Goal: Task Accomplishment & Management: Complete application form

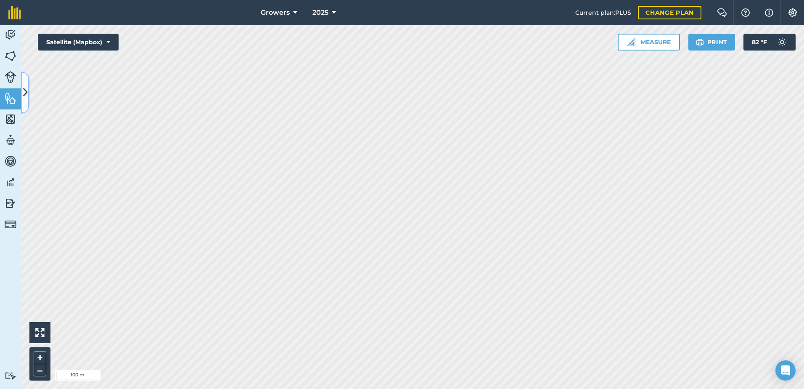
click at [23, 86] on icon at bounding box center [25, 92] width 5 height 15
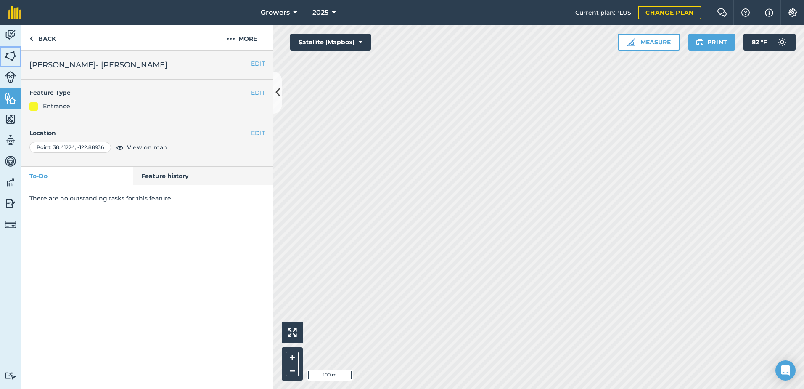
click at [12, 57] on img at bounding box center [11, 56] width 12 height 13
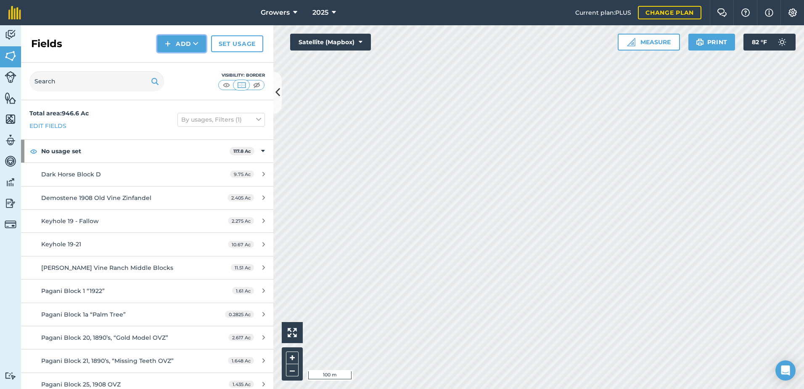
click at [186, 37] on button "Add" at bounding box center [181, 43] width 49 height 17
click at [187, 61] on link "Draw" at bounding box center [182, 62] width 46 height 19
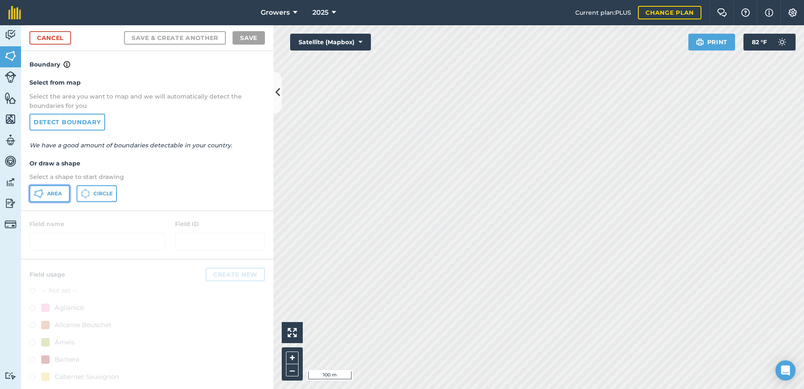
click at [42, 191] on icon at bounding box center [39, 193] width 10 height 10
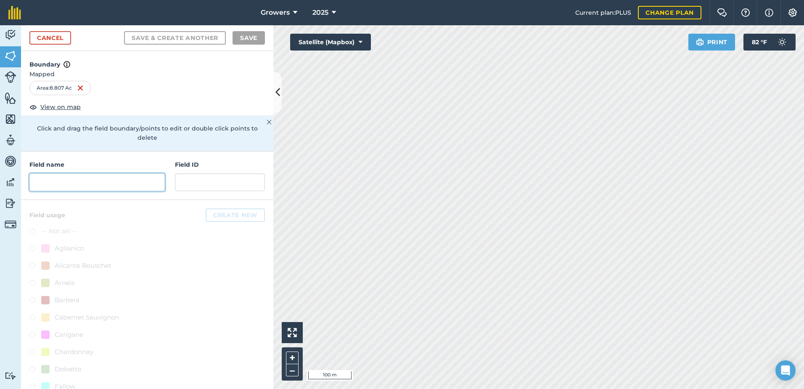
click at [64, 183] on input "text" at bounding box center [96, 182] width 135 height 18
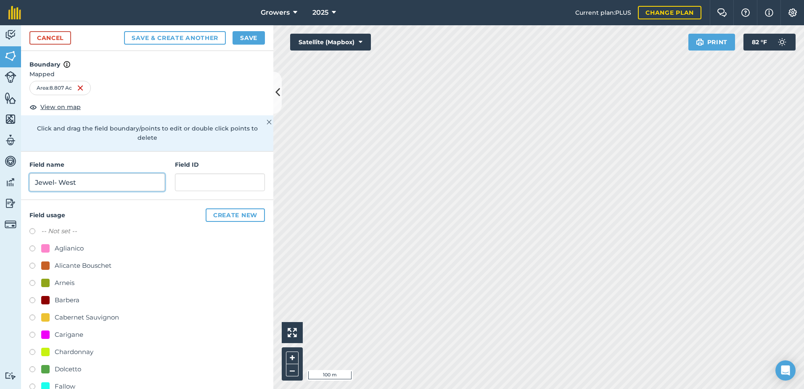
type input "Jewel- West"
click at [124, 31] on button "Save & Create Another" at bounding box center [175, 37] width 102 height 13
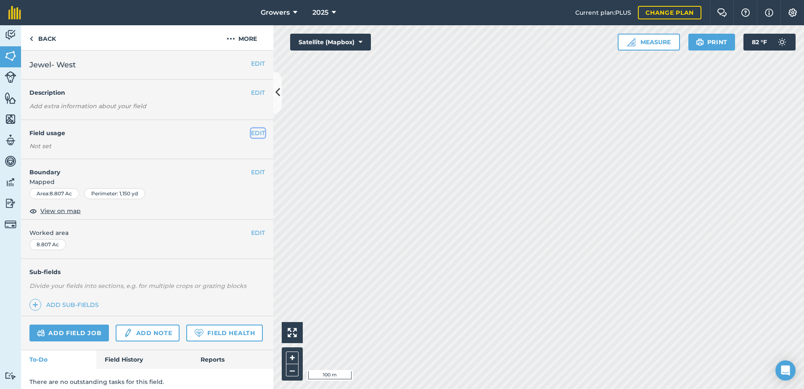
click at [252, 135] on button "EDIT" at bounding box center [258, 132] width 14 height 9
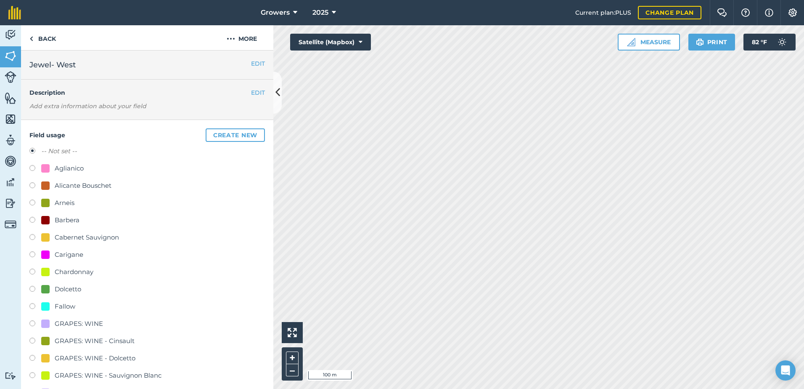
click at [63, 270] on div "Chardonnay" at bounding box center [74, 272] width 39 height 10
radio input "true"
radio input "false"
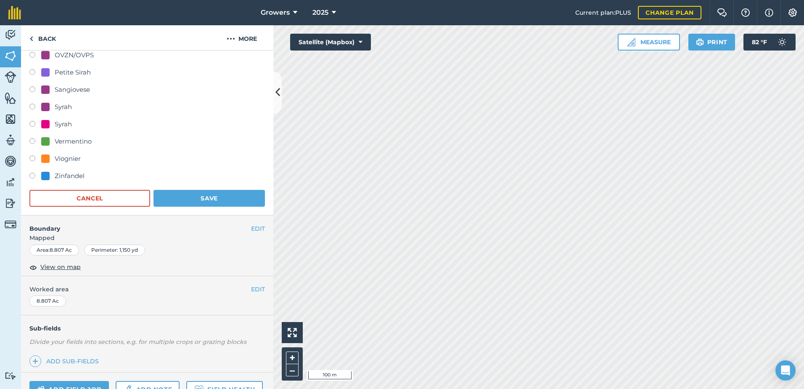
scroll to position [492, 0]
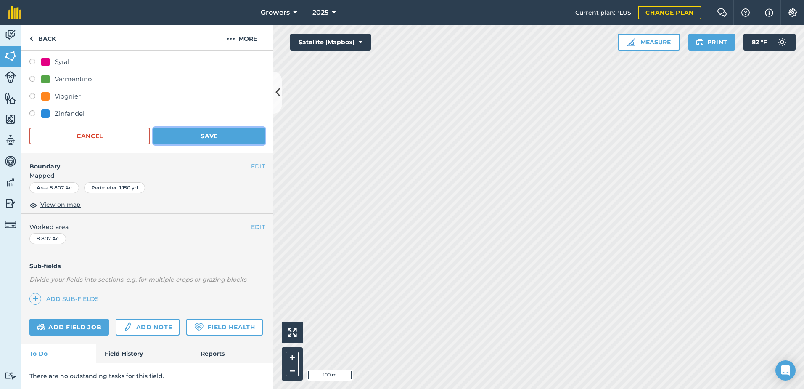
click at [214, 127] on button "Save" at bounding box center [209, 135] width 111 height 17
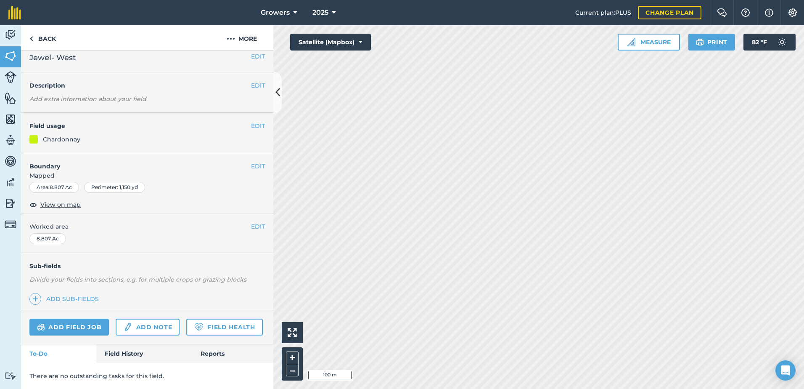
scroll to position [31, 0]
click at [41, 39] on link "Back" at bounding box center [42, 37] width 43 height 25
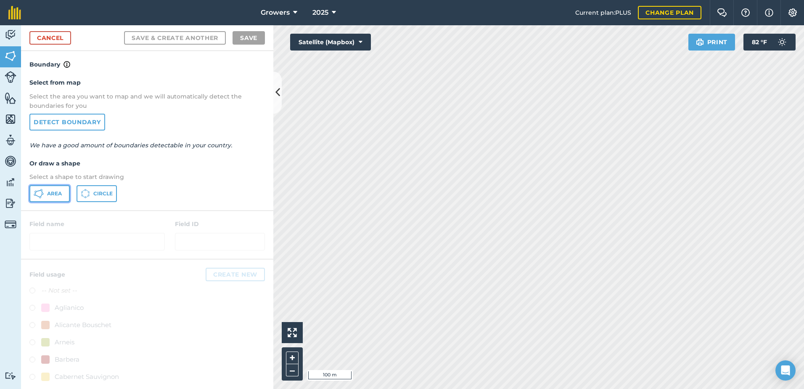
click at [43, 193] on icon at bounding box center [39, 193] width 10 height 10
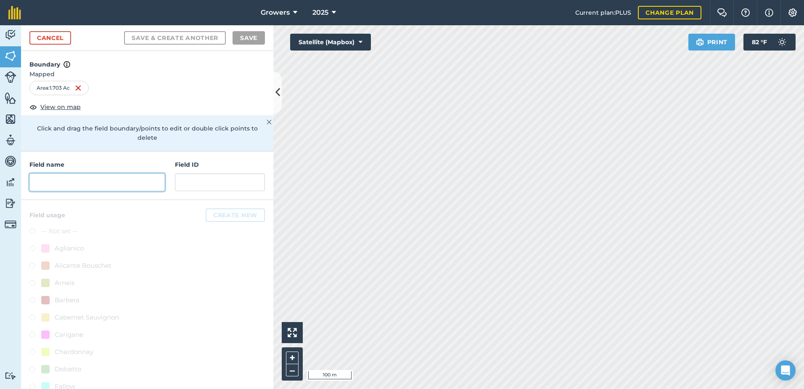
click at [116, 185] on input "text" at bounding box center [96, 182] width 135 height 18
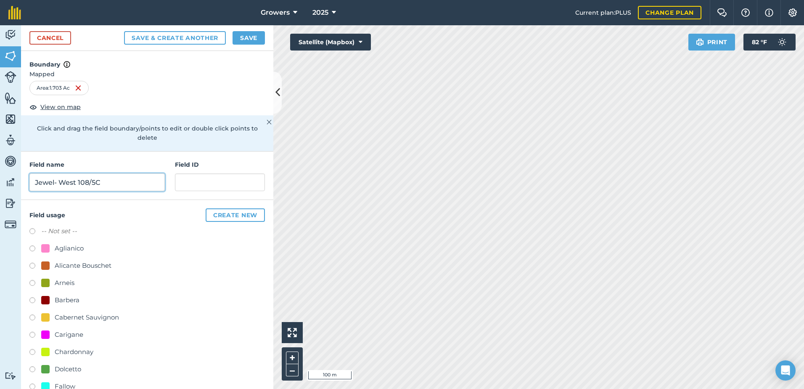
type input "Jewel- West 108/5C"
click at [61, 351] on div "Chardonnay" at bounding box center [74, 352] width 39 height 10
radio input "true"
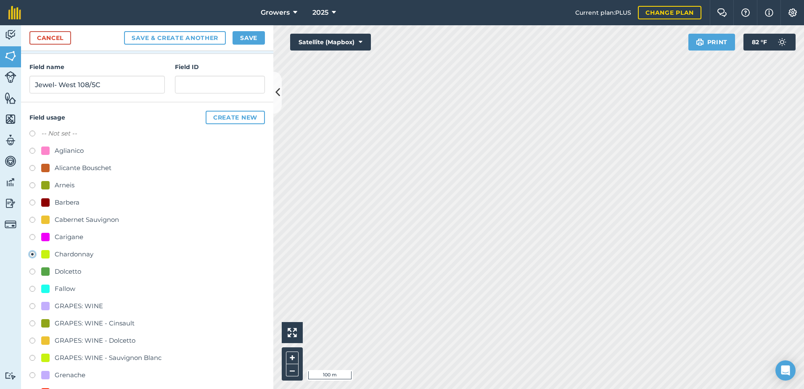
scroll to position [294, 0]
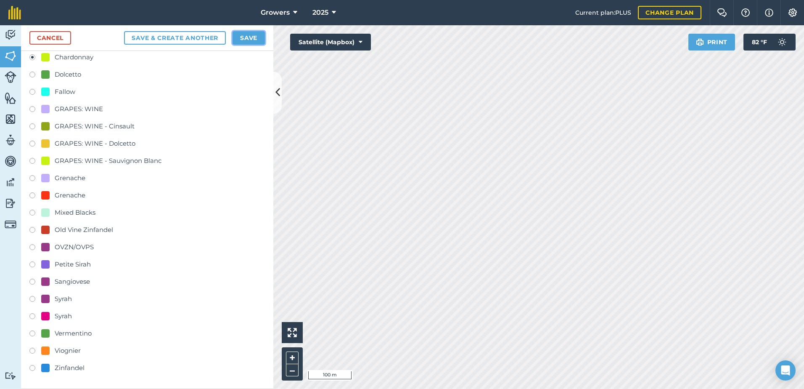
click at [247, 37] on button "Save" at bounding box center [249, 37] width 32 height 13
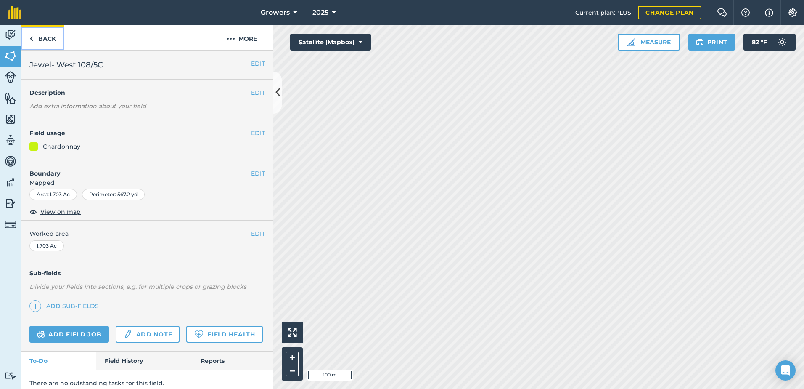
click at [48, 37] on link "Back" at bounding box center [42, 37] width 43 height 25
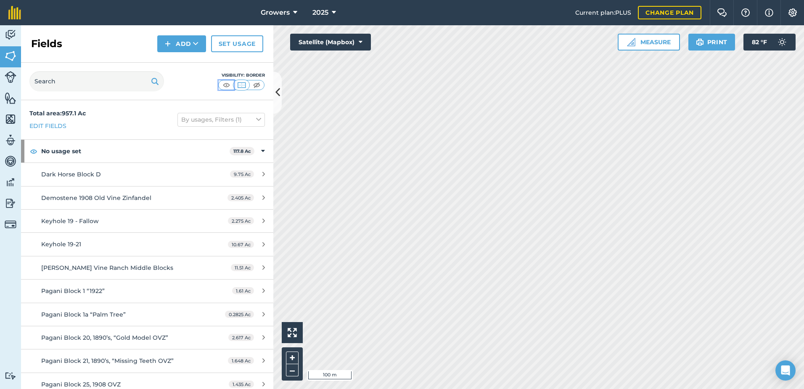
click at [227, 86] on img at bounding box center [226, 85] width 11 height 8
click at [185, 44] on button "Add" at bounding box center [181, 43] width 49 height 17
click at [178, 65] on link "Draw" at bounding box center [182, 62] width 46 height 19
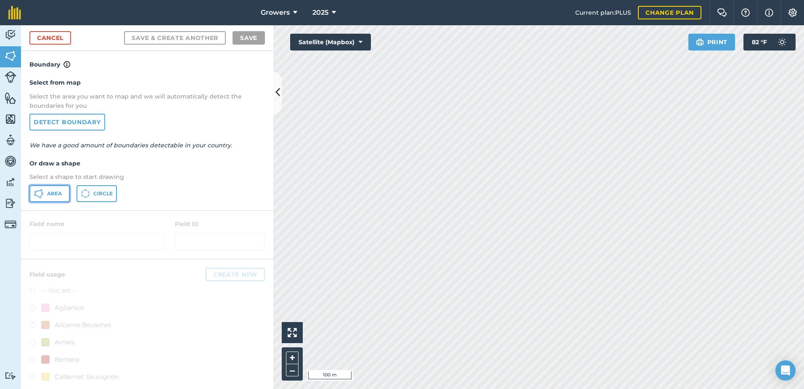
click at [50, 192] on span "Area" at bounding box center [54, 193] width 15 height 7
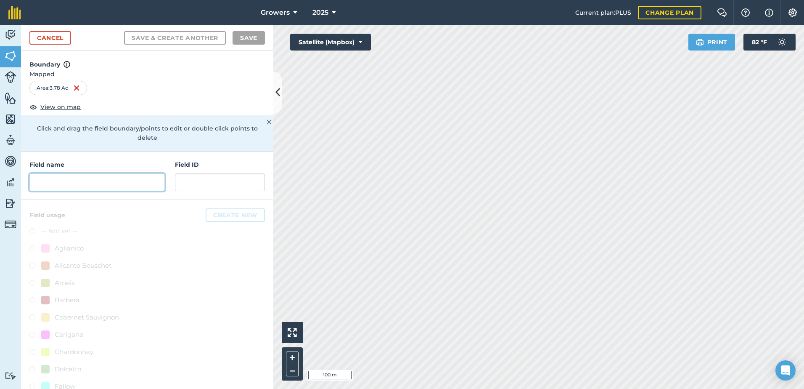
click at [58, 178] on input "text" at bounding box center [96, 182] width 135 height 18
click at [79, 188] on input "text" at bounding box center [96, 182] width 135 height 18
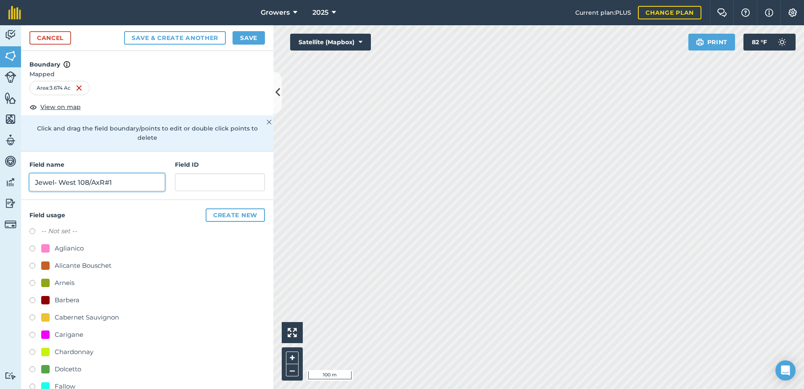
type input "Jewel- West 108/AxR#1"
click at [72, 350] on div "Chardonnay" at bounding box center [74, 352] width 39 height 10
radio input "true"
click at [247, 37] on button "Save" at bounding box center [249, 37] width 32 height 13
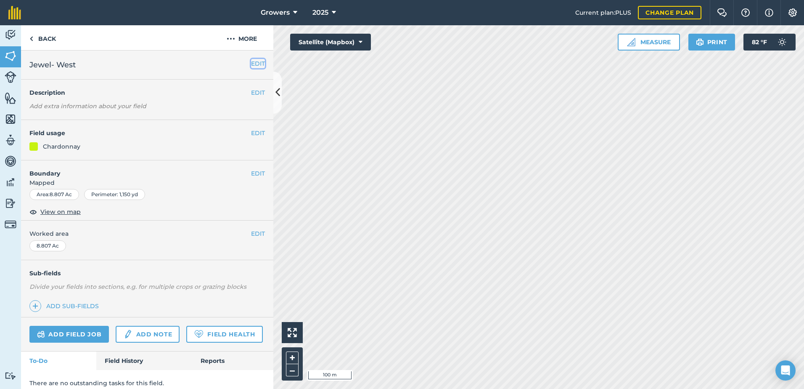
click at [251, 65] on button "EDIT" at bounding box center [258, 63] width 14 height 9
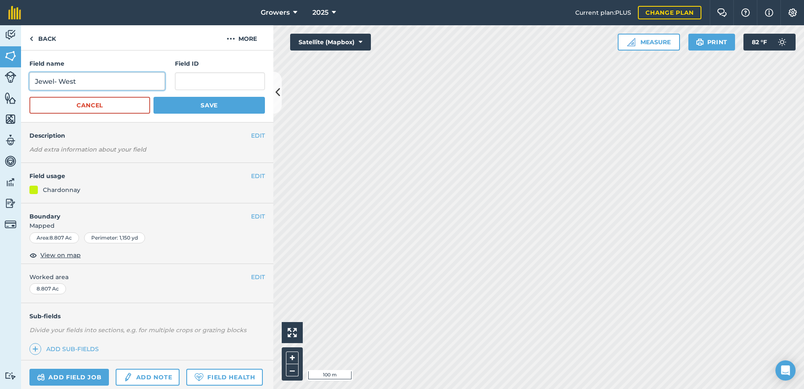
click at [91, 81] on input "Jewel- West" at bounding box center [96, 81] width 135 height 18
type input "Jewel- West 108/AxR #1"
click at [205, 102] on button "Save" at bounding box center [209, 105] width 111 height 17
